Goal: Task Accomplishment & Management: Use online tool/utility

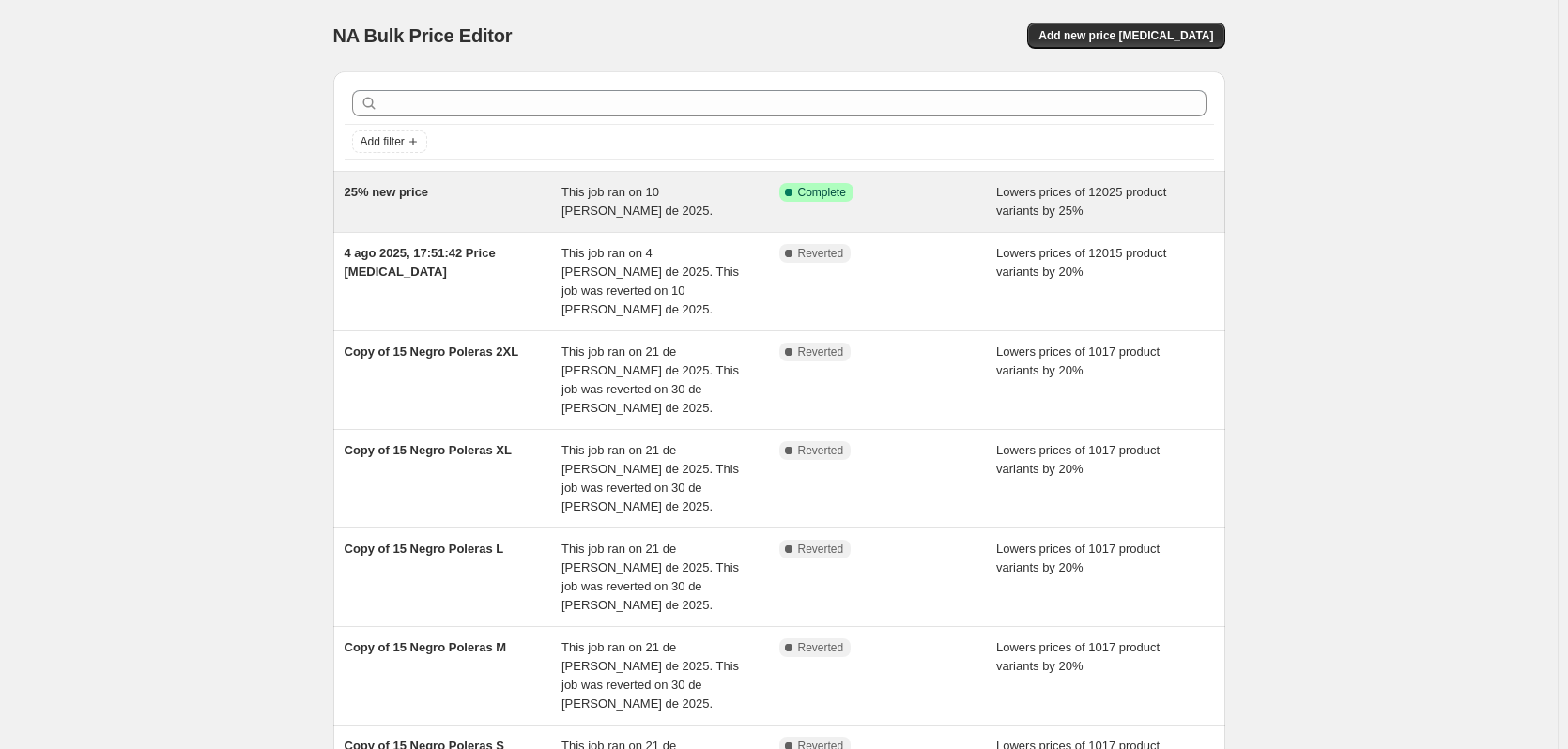
click at [798, 181] on div "25% new price This job ran on 10 [PERSON_NAME] de 2025. Success Complete Comple…" at bounding box center [779, 202] width 892 height 60
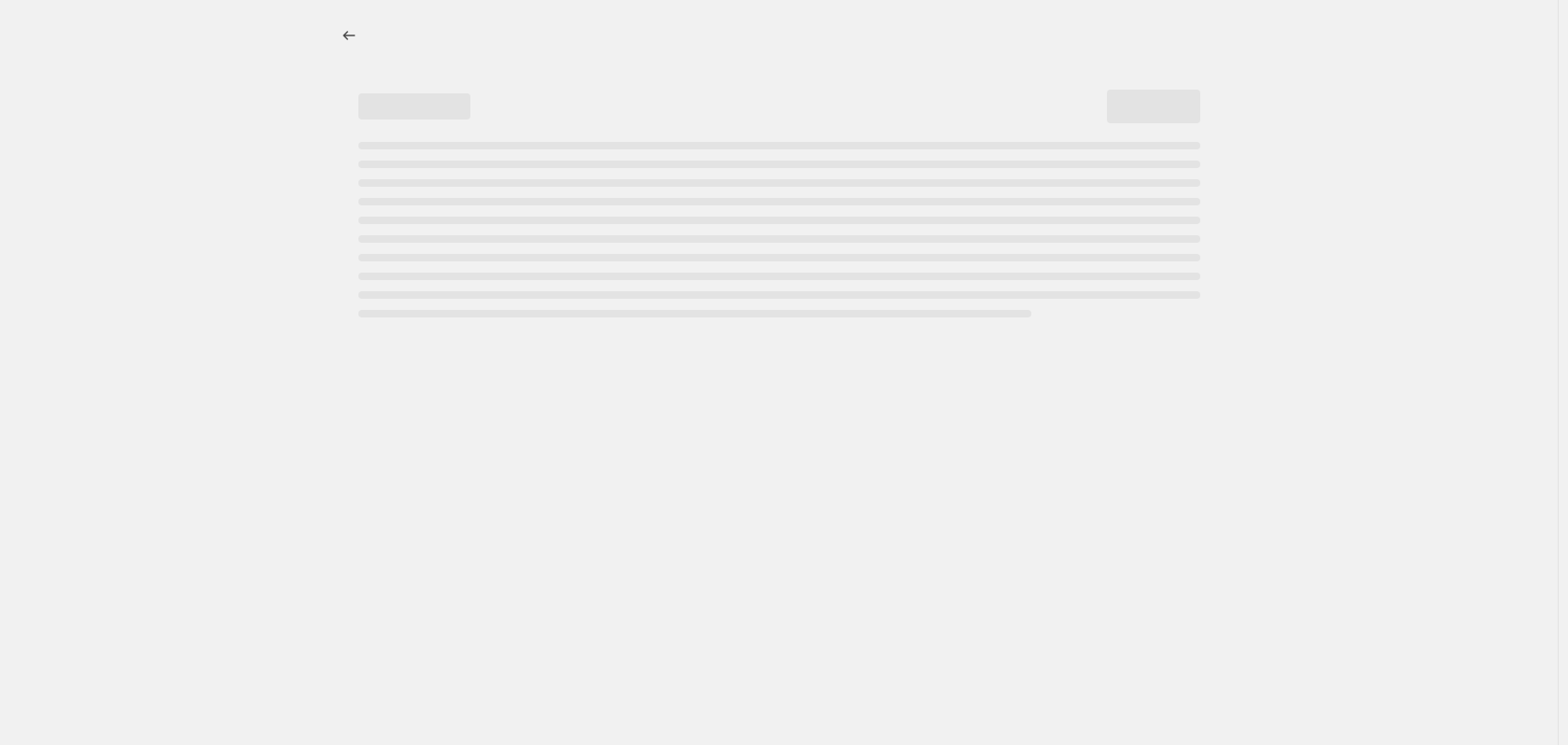
select select "percentage"
select select "product_type"
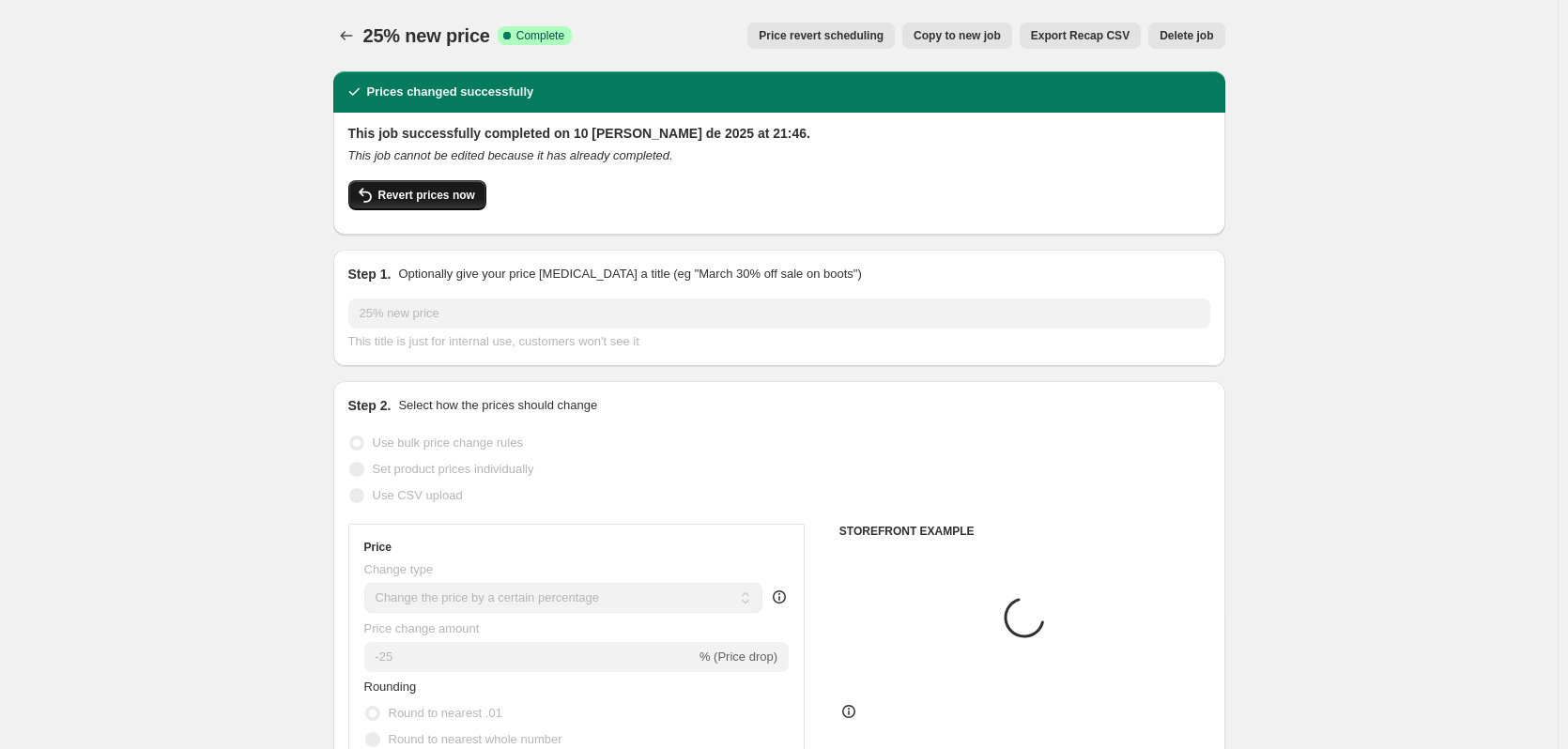
click at [402, 189] on span "Revert prices now" at bounding box center [426, 195] width 96 height 15
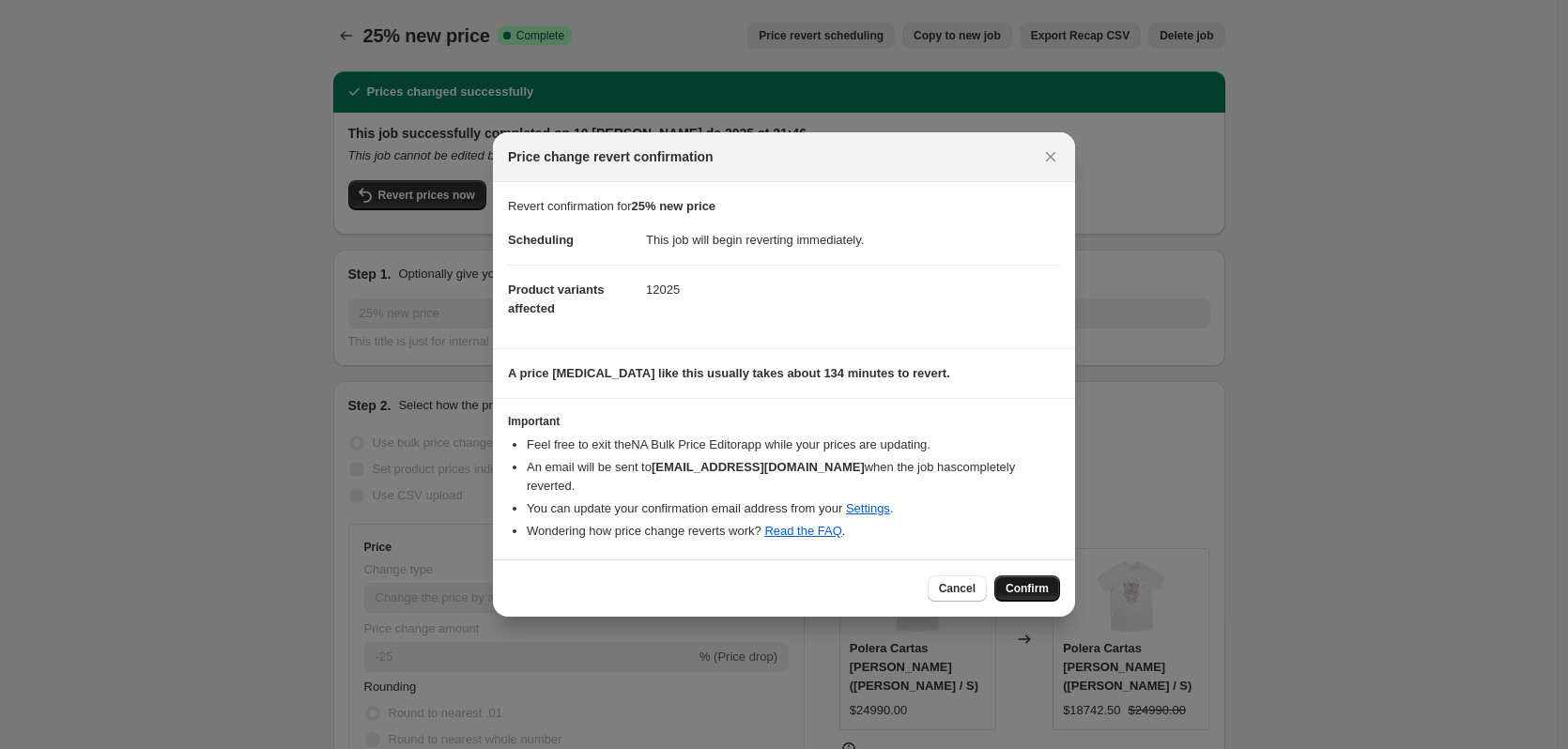
click at [1033, 583] on span "Confirm" at bounding box center [1027, 588] width 43 height 15
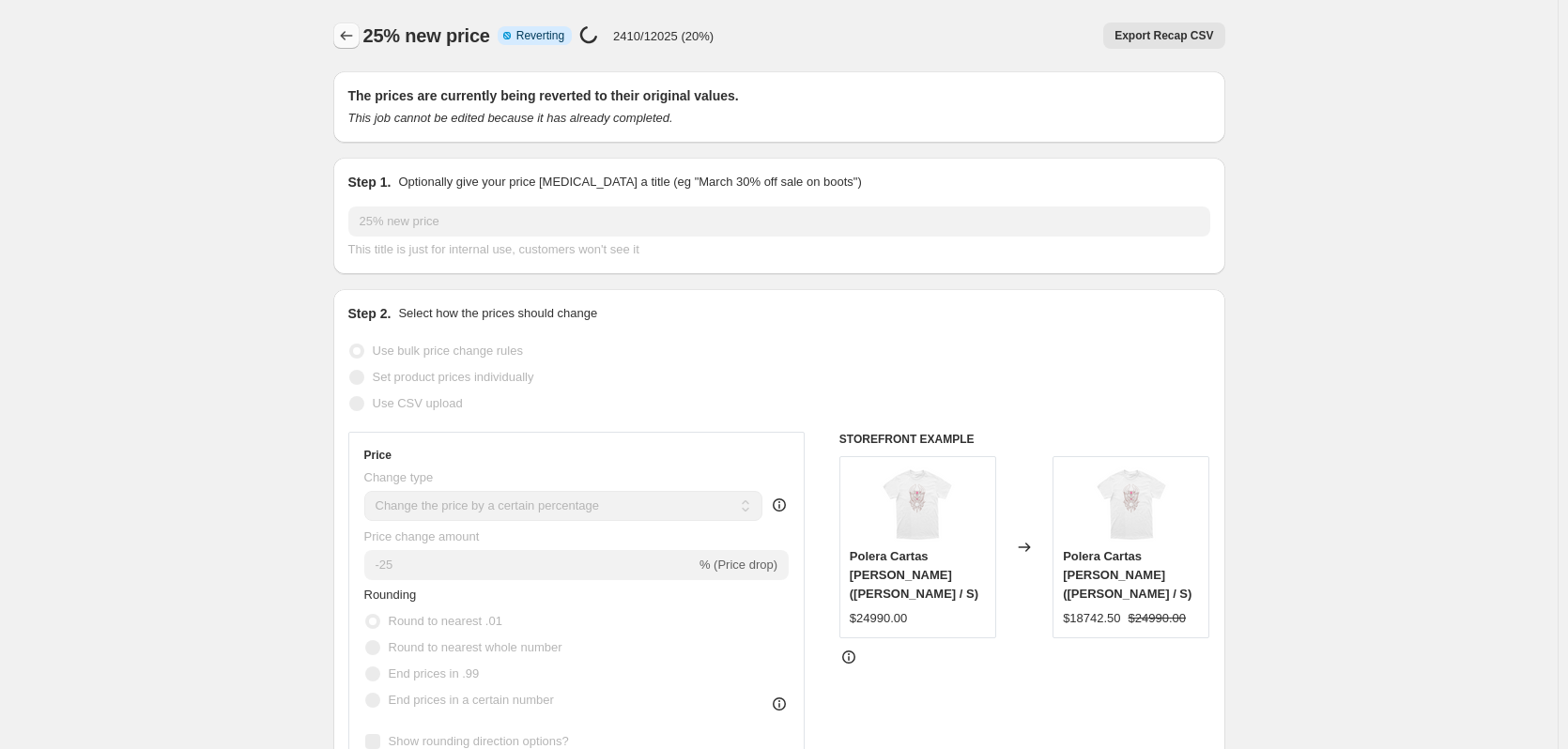
click at [343, 39] on icon "Price change jobs" at bounding box center [346, 35] width 19 height 19
